Goal: Task Accomplishment & Management: Complete application form

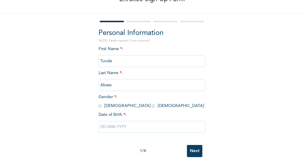
scroll to position [40, 0]
click at [99, 105] on input "radio" at bounding box center [100, 106] width 3 height 6
radio input "true"
click at [106, 127] on input "text" at bounding box center [152, 127] width 107 height 12
select select "7"
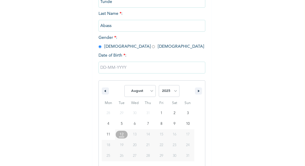
scroll to position [104, 0]
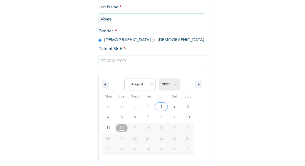
click at [165, 86] on select "2025 2024 2023 2022 2021 2020 2019 2018 2017 2016 2015 2014 2013 2012 2011 2010…" at bounding box center [169, 85] width 21 height 12
select select "1997"
click at [159, 79] on select "2025 2024 2023 2022 2021 2020 2019 2018 2017 2016 2015 2014 2013 2012 2011 2010…" at bounding box center [169, 85] width 21 height 12
type input "[DATE]"
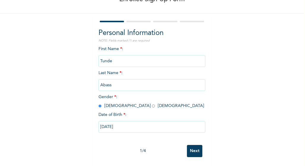
scroll to position [43, 0]
click at [190, 146] on input "Next" at bounding box center [194, 151] width 15 height 12
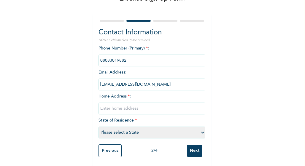
click at [148, 103] on input "text" at bounding box center [152, 109] width 107 height 12
type input "7"
type input "[STREET_ADDRESS][PERSON_NAME]"
click at [145, 127] on select "Please select a State [PERSON_NAME] (FCT) [PERSON_NAME] Ibom [GEOGRAPHIC_DATA] …" at bounding box center [152, 133] width 107 height 12
select select "25"
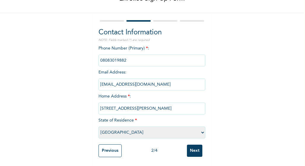
click at [99, 127] on select "Please select a State [PERSON_NAME] (FCT) [PERSON_NAME] Ibom [GEOGRAPHIC_DATA] …" at bounding box center [152, 133] width 107 height 12
click at [191, 149] on input "Next" at bounding box center [194, 151] width 15 height 12
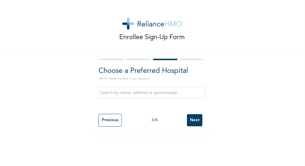
click at [165, 95] on input "text" at bounding box center [152, 93] width 107 height 12
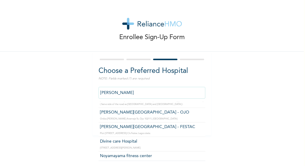
scroll to position [20, 0]
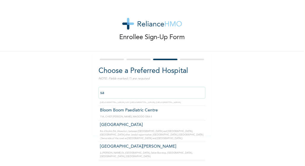
type input "s"
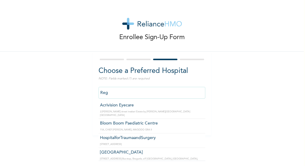
scroll to position [0, 0]
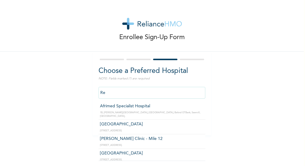
type input "R"
type input "S"
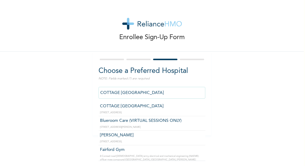
click at [160, 94] on input "COTTAGE [GEOGRAPHIC_DATA]" at bounding box center [152, 93] width 107 height 12
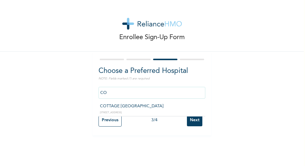
type input "C"
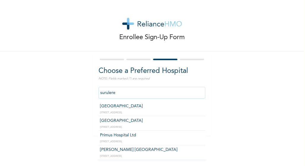
type input "[GEOGRAPHIC_DATA]"
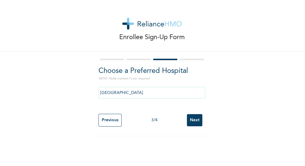
click at [190, 121] on input "Next" at bounding box center [194, 120] width 15 height 12
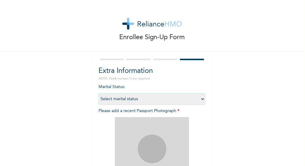
click at [145, 103] on select "Select marital status [DEMOGRAPHIC_DATA] Married [DEMOGRAPHIC_DATA] Widow/[DEMO…" at bounding box center [152, 99] width 107 height 12
select select "1"
click at [99, 93] on select "Select marital status [DEMOGRAPHIC_DATA] Married [DEMOGRAPHIC_DATA] Widow/[DEMO…" at bounding box center [152, 99] width 107 height 12
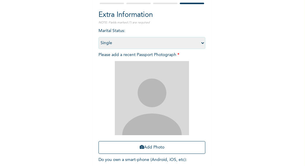
scroll to position [62, 0]
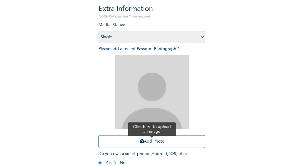
click at [155, 147] on button "Add Photo" at bounding box center [152, 141] width 107 height 13
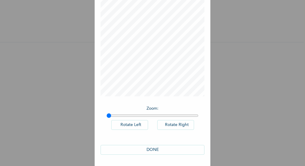
scroll to position [0, 0]
click at [169, 148] on button "DONE" at bounding box center [153, 150] width 104 height 10
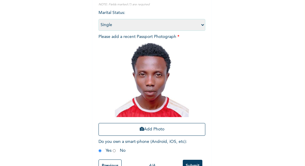
scroll to position [94, 0]
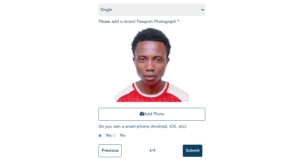
click at [191, 148] on input "Submit" at bounding box center [193, 151] width 20 height 12
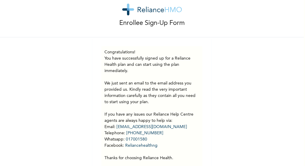
scroll to position [0, 0]
